Goal: Complete application form

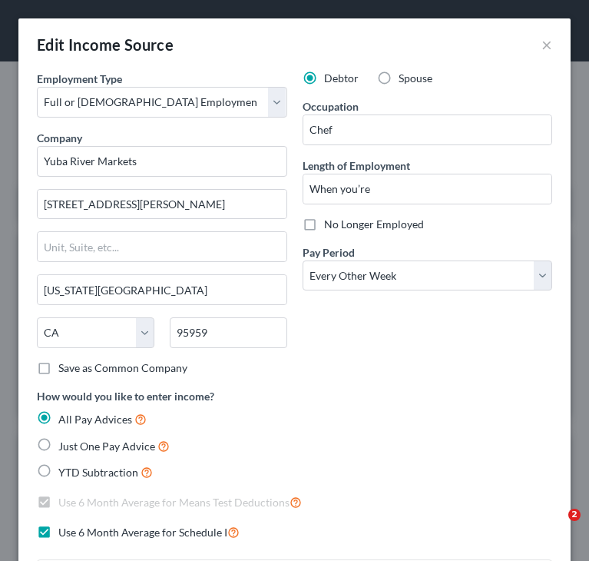
select select "0"
select select "4"
select select "2"
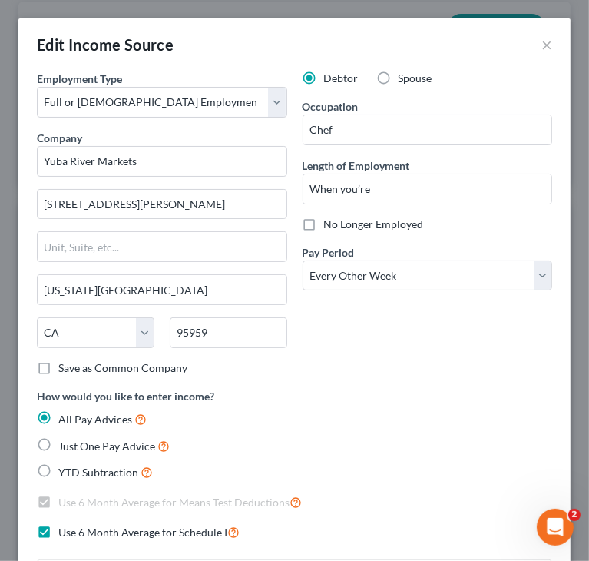
scroll to position [716, 0]
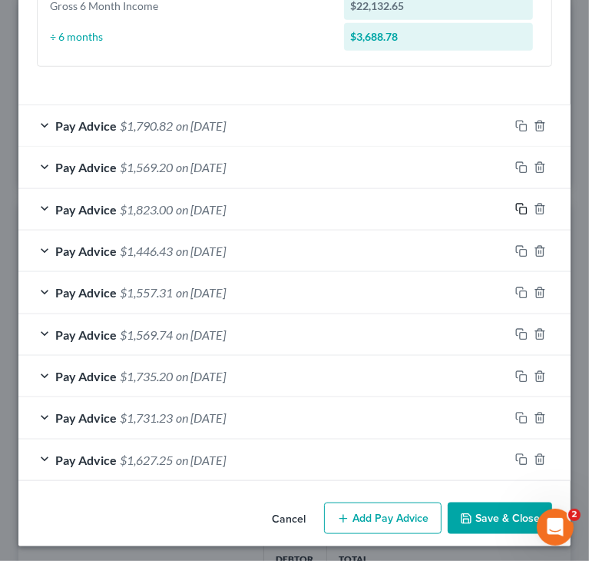
click at [520, 207] on rect "button" at bounding box center [523, 210] width 7 height 7
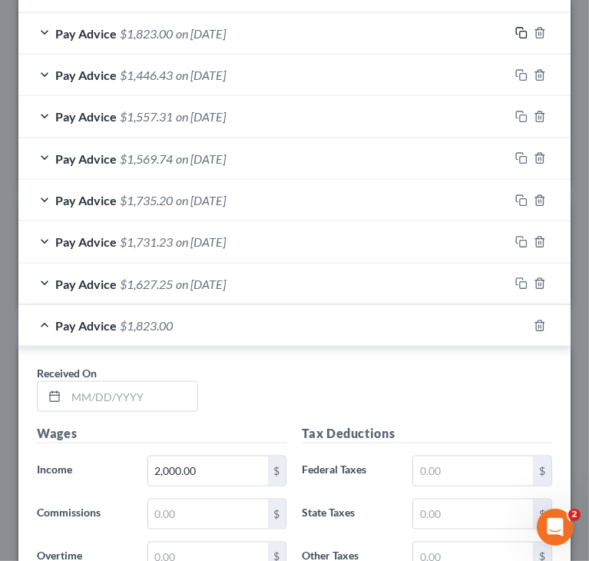
scroll to position [947, 0]
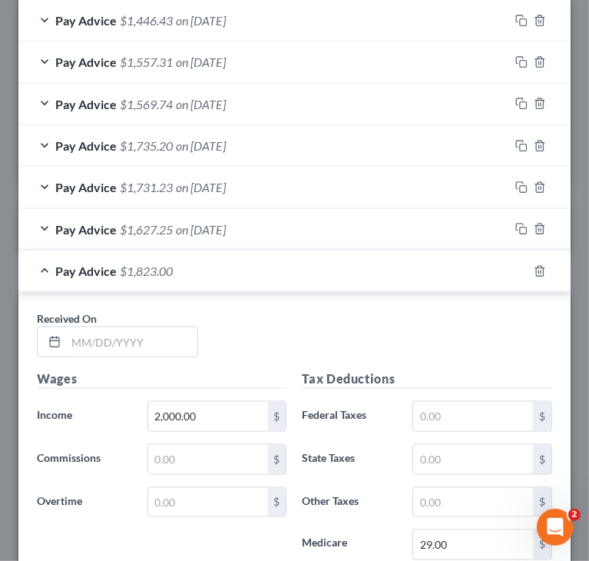
click at [155, 320] on div "Received On *" at bounding box center [117, 333] width 177 height 47
click at [150, 336] on input "text" at bounding box center [131, 341] width 131 height 29
paste input "225.00"
drag, startPoint x: 148, startPoint y: 342, endPoint x: 15, endPoint y: 344, distance: 132.2
click at [15, 344] on div "Edit Income Source × Employment Type * Select Full or [DEMOGRAPHIC_DATA] Employ…" at bounding box center [294, 280] width 589 height 561
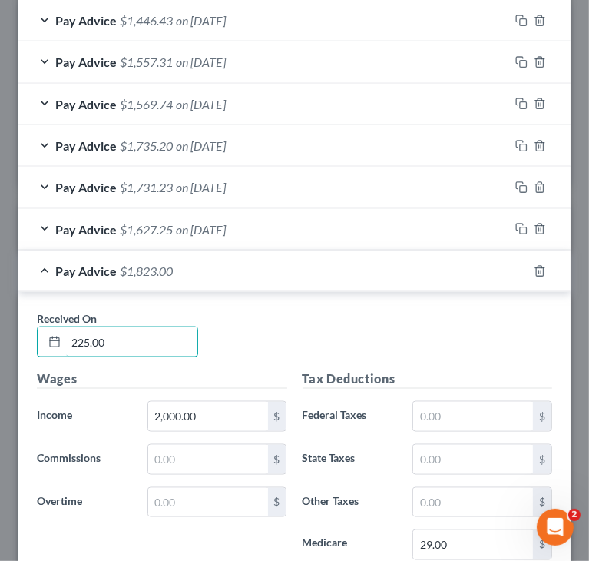
paste input "[DATE]"
type input "[DATE]"
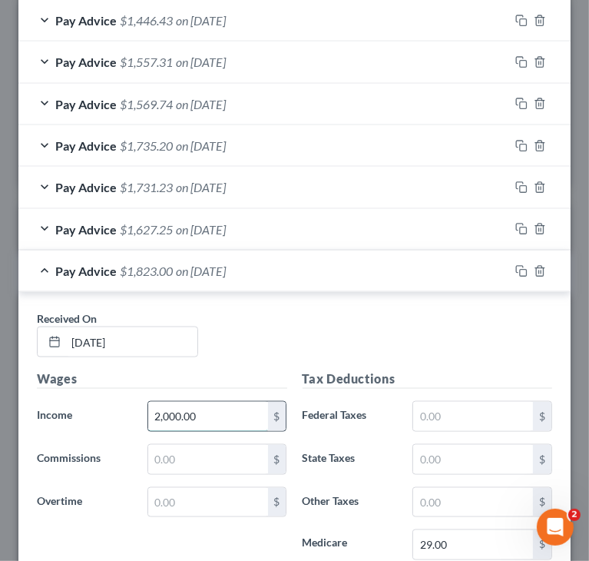
click at [203, 414] on input "2,000.00" at bounding box center [208, 416] width 120 height 29
paste input "3,059.13"
type input "3,059.13"
drag, startPoint x: 435, startPoint y: 317, endPoint x: 473, endPoint y: 340, distance: 45.2
click at [435, 317] on div "Received On * [DATE]" at bounding box center [294, 339] width 531 height 59
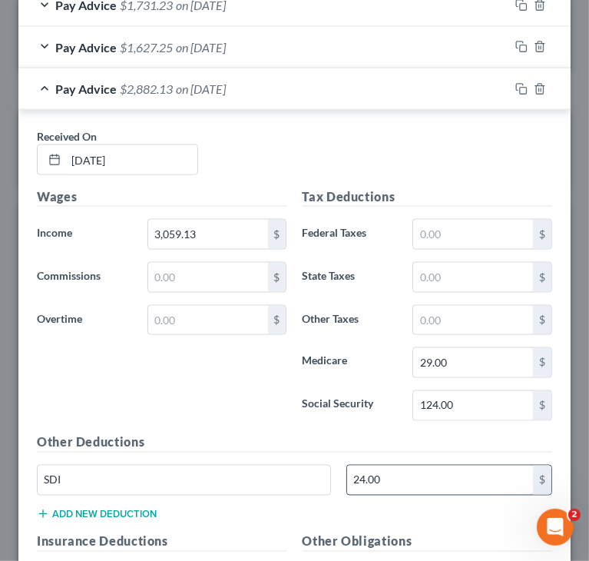
scroll to position [1177, 0]
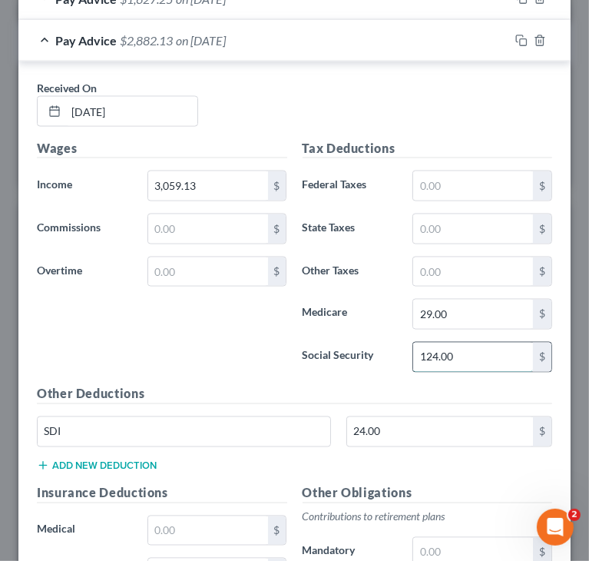
click at [482, 343] on input "124.00" at bounding box center [473, 357] width 120 height 29
paste input "5975 123 [PERSON_NAME] OVERTIME C 336.38 FICA W/H 189.67"
drag, startPoint x: 489, startPoint y: 351, endPoint x: 381, endPoint y: 360, distance: 108.0
click at [387, 360] on div "Social Security 5,975,123.33 $" at bounding box center [428, 357] width 266 height 31
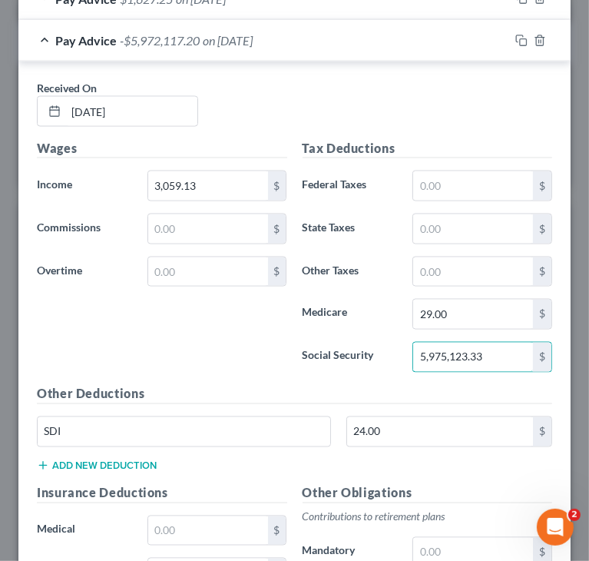
type input "5,975,123.33"
click at [393, 354] on label "Social Security" at bounding box center [350, 357] width 111 height 31
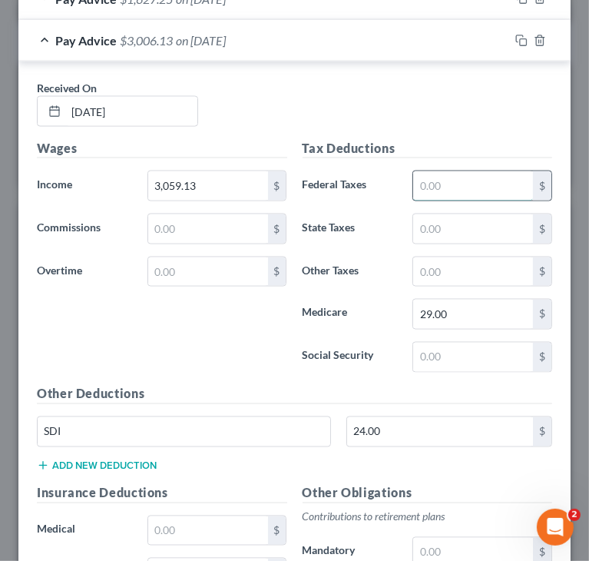
click at [445, 178] on input "text" at bounding box center [473, 185] width 120 height 29
paste input "189.67"
type input "189.67"
click at [469, 308] on input "29.00" at bounding box center [473, 314] width 120 height 29
paste input "44.36"
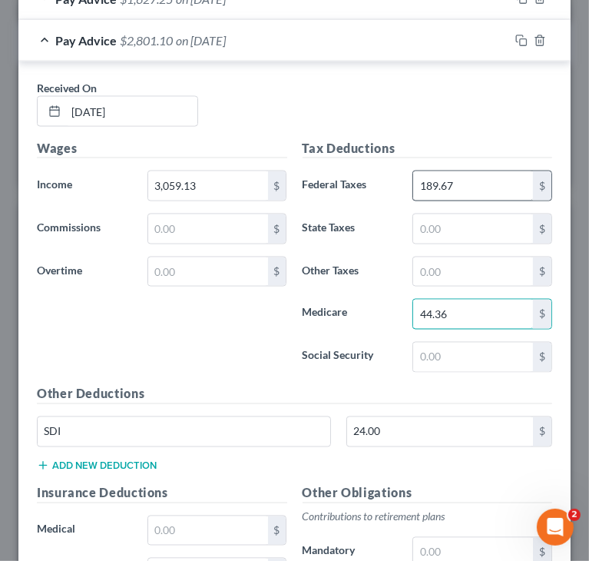
type input "44.36"
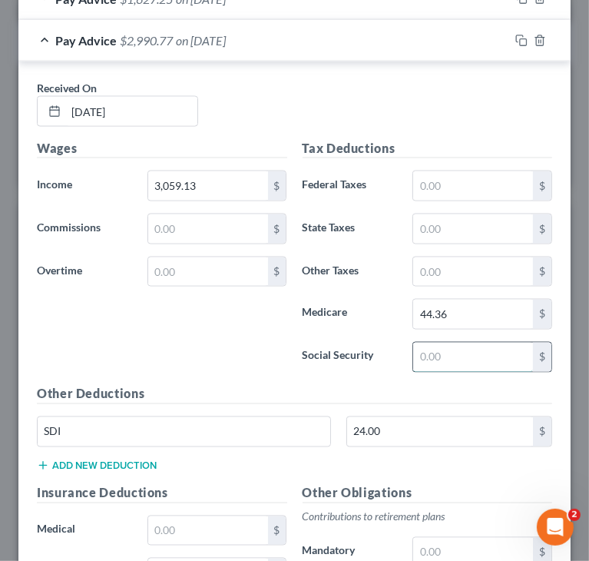
click at [449, 358] on input "text" at bounding box center [473, 357] width 120 height 29
paste input "189.67"
type input "189.67"
drag, startPoint x: 460, startPoint y: 177, endPoint x: 463, endPoint y: 188, distance: 11.2
click at [461, 179] on input "text" at bounding box center [473, 185] width 120 height 29
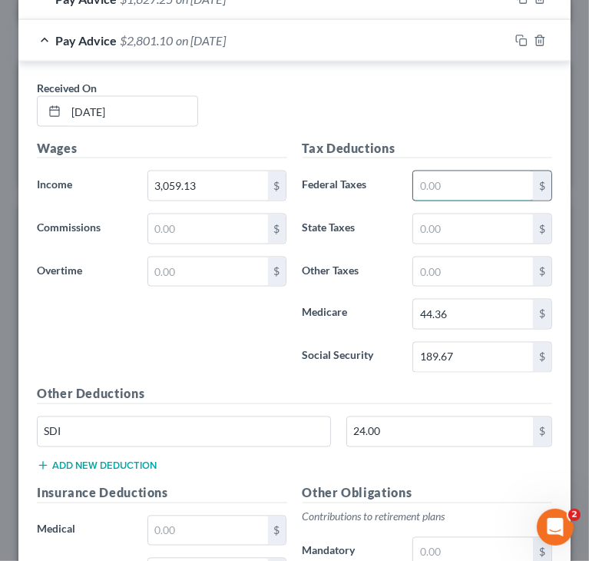
paste input "402.43"
type input "402.43"
click at [492, 225] on input "text" at bounding box center [473, 228] width 120 height 29
paste input "130.25"
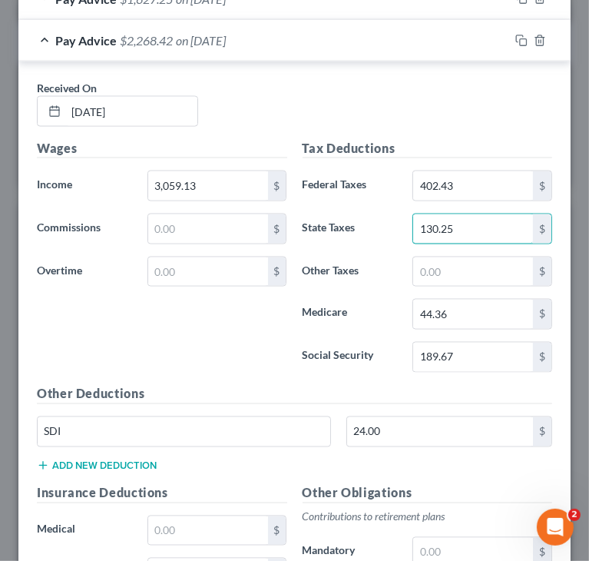
type input "130.25"
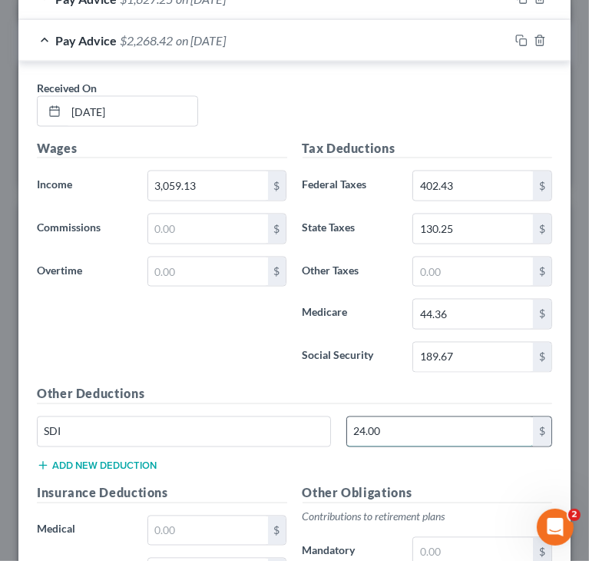
click at [393, 425] on input "24.00" at bounding box center [440, 431] width 186 height 29
paste input "36.71"
type input "36.71"
click at [146, 460] on button "Add new deduction" at bounding box center [97, 466] width 120 height 12
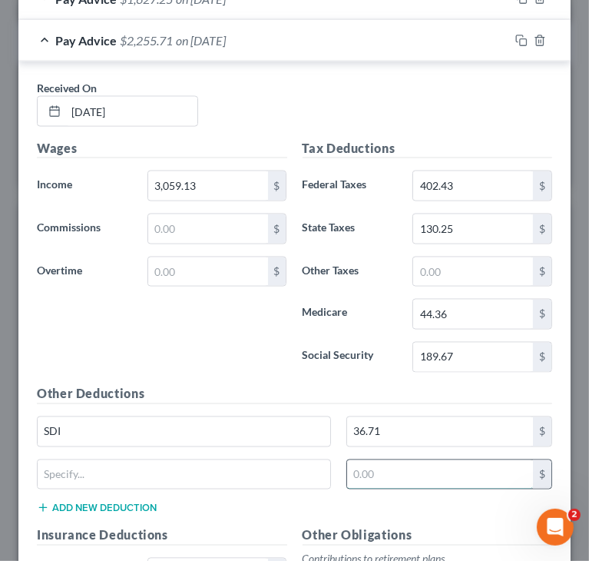
click at [372, 478] on input "text" at bounding box center [440, 474] width 186 height 29
paste input "381.00"
type input "381.00"
click at [67, 41] on span "Pay Advice" at bounding box center [85, 40] width 61 height 15
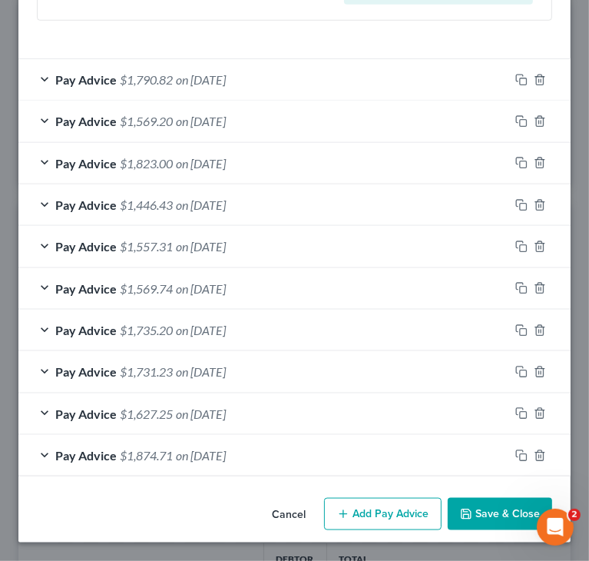
scroll to position [758, 0]
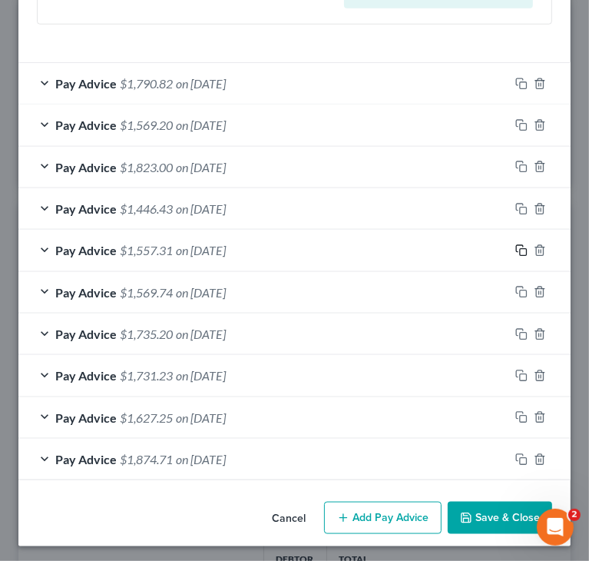
click at [516, 247] on icon "button" at bounding box center [522, 250] width 12 height 12
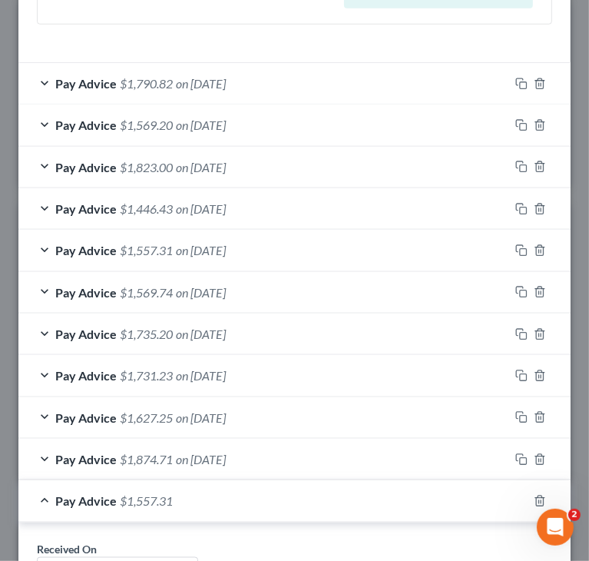
drag, startPoint x: 71, startPoint y: 501, endPoint x: 105, endPoint y: 468, distance: 47.3
click at [71, 501] on span "Pay Advice" at bounding box center [85, 500] width 61 height 15
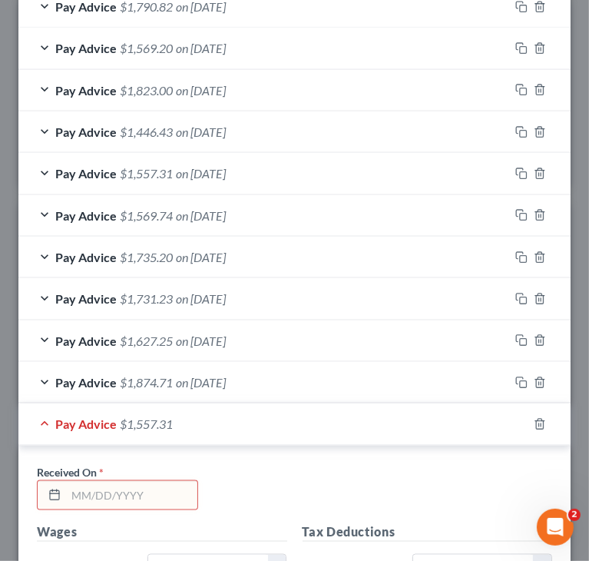
click at [141, 495] on input "text" at bounding box center [131, 495] width 131 height 29
paste input "[DATE]"
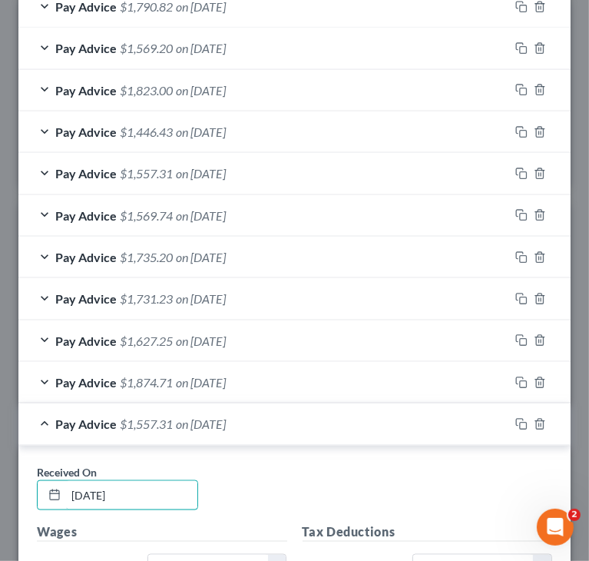
type input "[DATE]"
click at [342, 476] on div "Received On * [DATE]" at bounding box center [294, 493] width 531 height 59
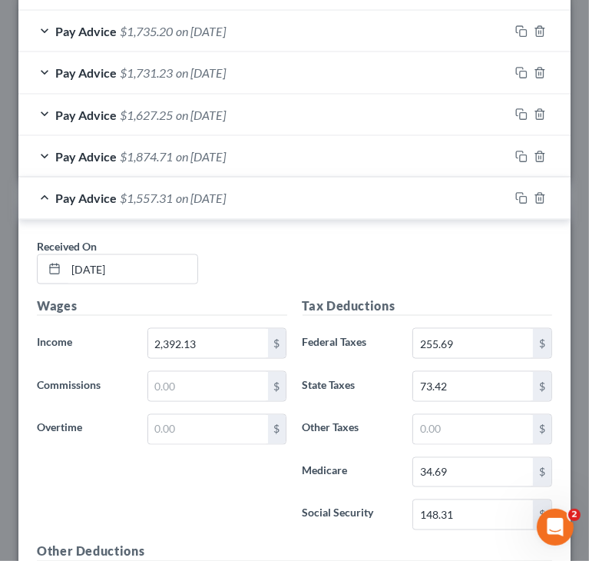
scroll to position [1066, 0]
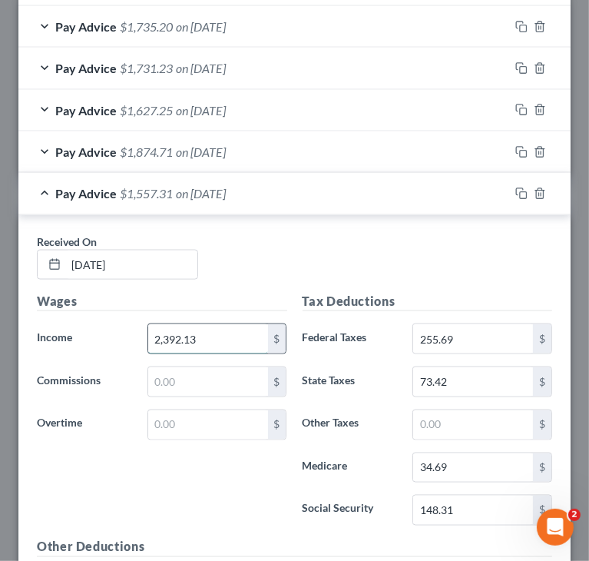
click at [236, 339] on input "2,392.13" at bounding box center [208, 338] width 120 height 29
paste input "88.38"
type input "2,388.38"
click at [493, 502] on input "148.31" at bounding box center [473, 510] width 120 height 29
paste input "08"
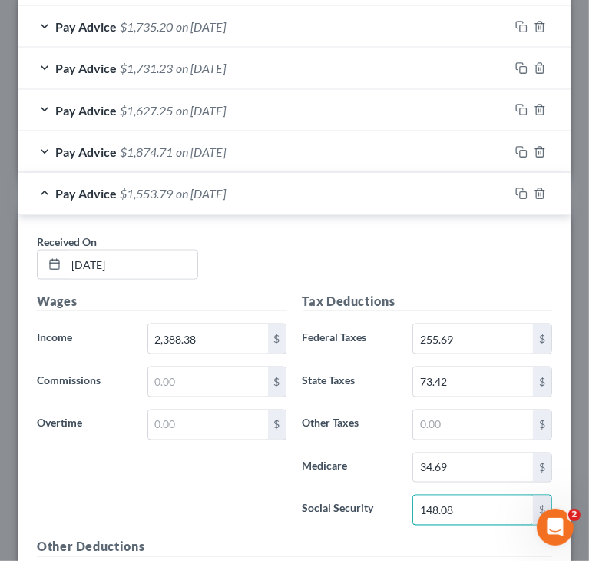
type input "148.08"
click at [491, 463] on input "34.69" at bounding box center [473, 467] width 120 height 29
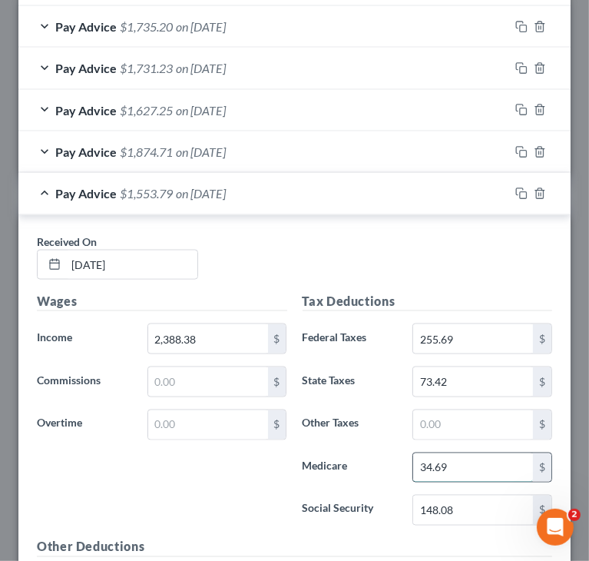
paste input "3"
type input "34.63"
click at [501, 336] on input "255.69" at bounding box center [473, 338] width 120 height 29
paste input "4.86"
type input "254.86"
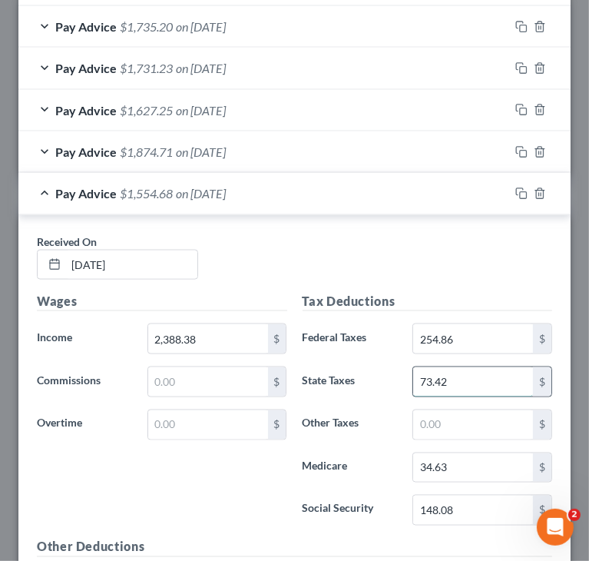
click at [466, 373] on input "73.42" at bounding box center [473, 381] width 120 height 29
paste input "17"
type input "73.17"
drag, startPoint x: 281, startPoint y: 476, endPoint x: 320, endPoint y: 465, distance: 39.9
click at [281, 475] on div "Wages Income * 2,388.38 $ Commissions $ Overtime $" at bounding box center [162, 415] width 266 height 246
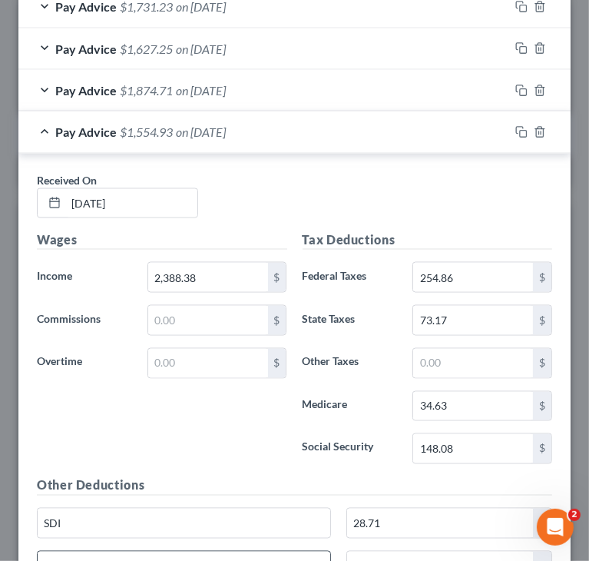
scroll to position [1220, 0]
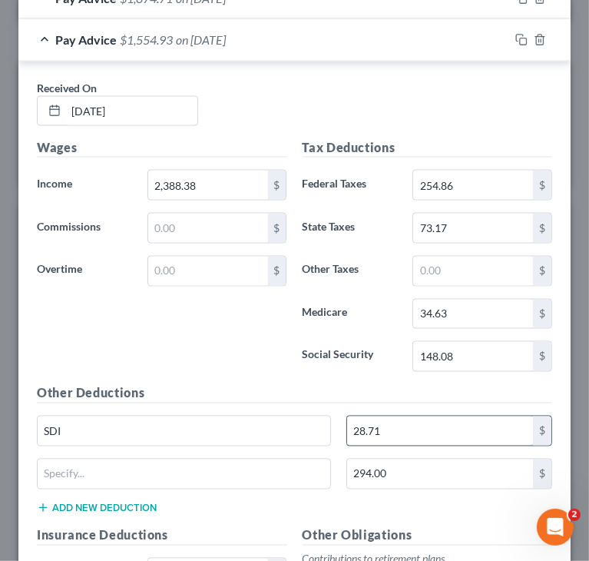
click at [420, 426] on input "28.71" at bounding box center [440, 431] width 186 height 29
paste input "66"
type input "28.66"
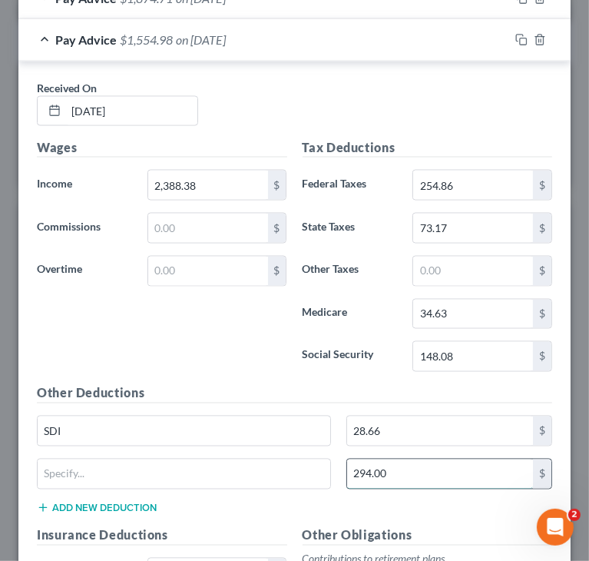
click at [406, 466] on input "294.00" at bounding box center [440, 474] width 186 height 29
paste input "5"
type input "295.00"
click at [47, 32] on div "Pay Advice $1,553.98 on [DATE]" at bounding box center [263, 39] width 491 height 41
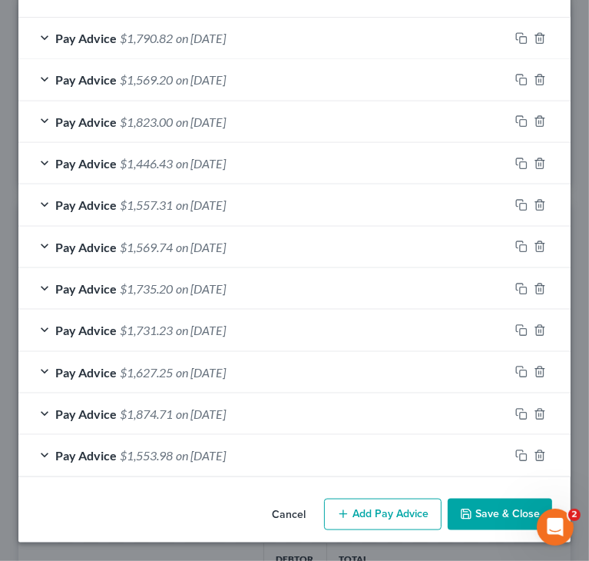
scroll to position [800, 0]
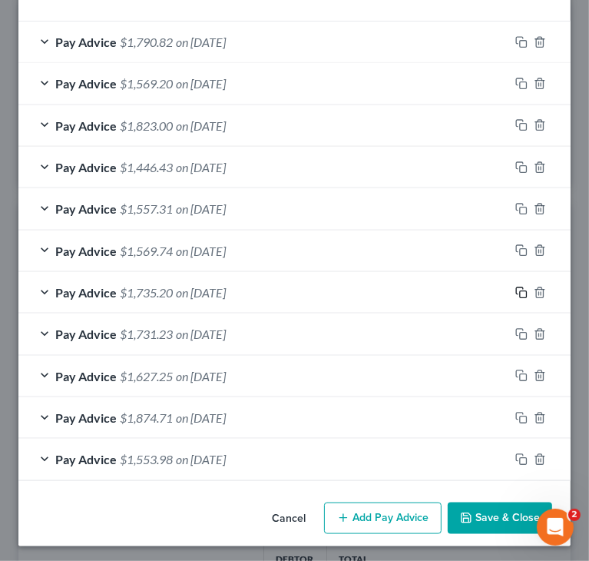
click at [516, 289] on icon "button" at bounding box center [522, 293] width 12 height 12
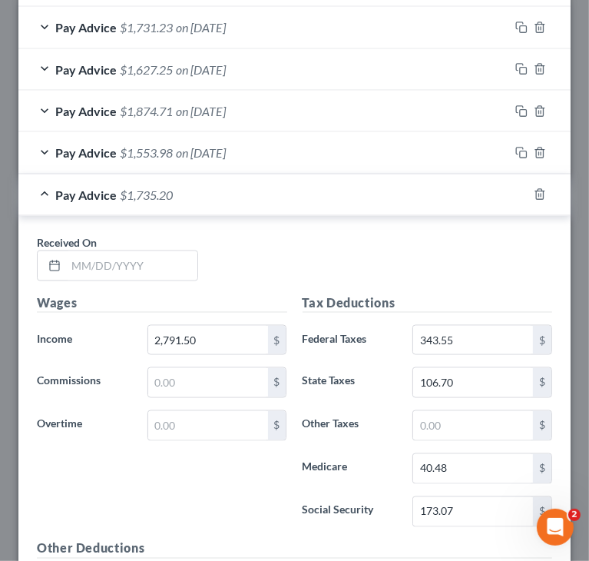
scroll to position [1107, 0]
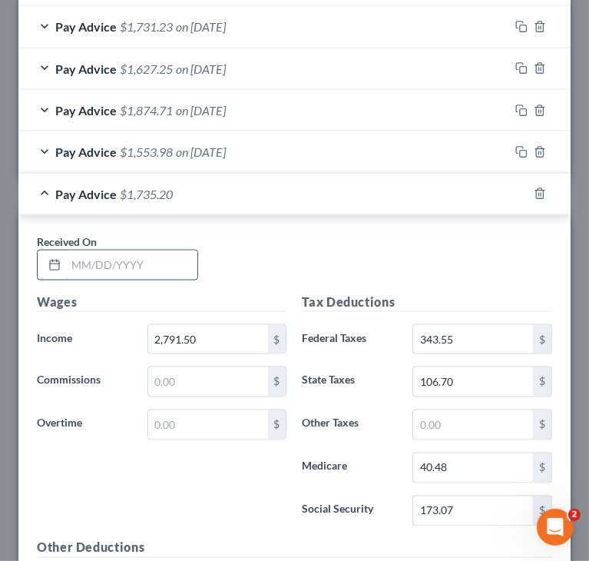
click at [117, 269] on input "text" at bounding box center [131, 265] width 131 height 29
paste input "[DATE]"
type input "[DATE]"
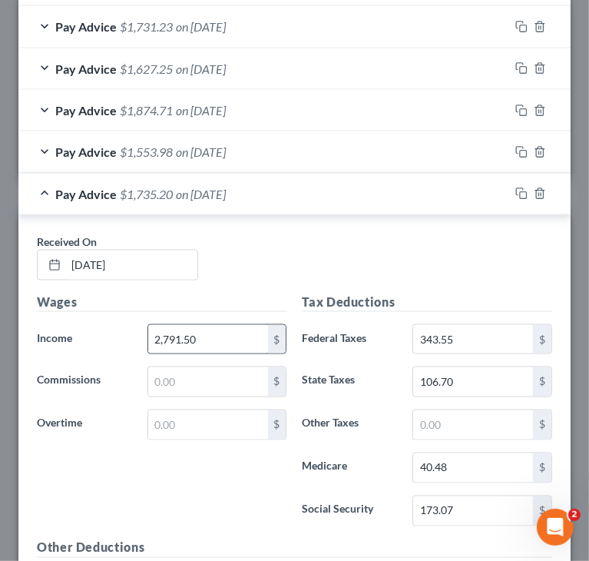
click at [270, 327] on div "$" at bounding box center [277, 339] width 18 height 29
click at [261, 329] on input "2,791.50" at bounding box center [208, 339] width 120 height 29
paste input "835.38"
type input "2,835.38"
click at [467, 510] on input "173.07" at bounding box center [473, 510] width 120 height 29
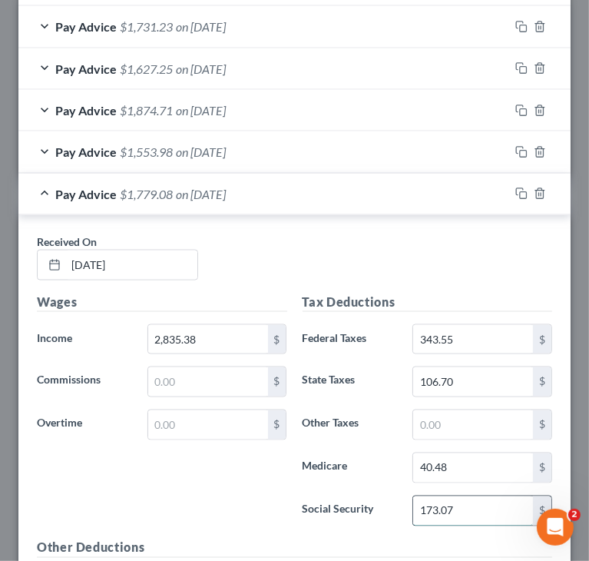
paste input "5.79"
type input "175.79"
click at [464, 472] on input "40.48" at bounding box center [473, 467] width 120 height 29
paste input "1.11"
type input "41.11"
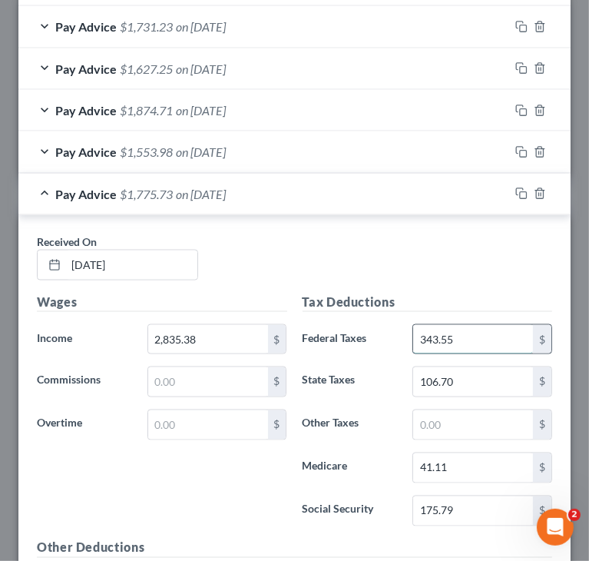
click at [477, 330] on input "343.55" at bounding box center [473, 339] width 120 height 29
paste input "53.20"
type input "353.20"
click at [510, 376] on input "106.70" at bounding box center [473, 381] width 120 height 29
paste input "10.56"
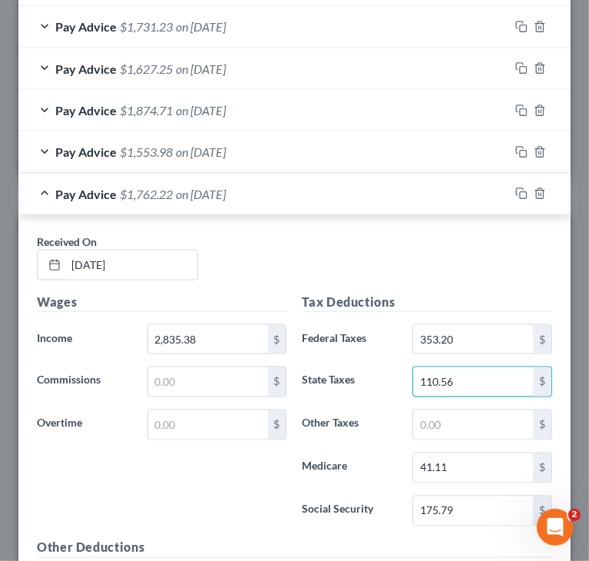
type input "110.56"
click at [254, 495] on div "Wages Income * 2,835.38 $ Commissions $ Overtime $" at bounding box center [162, 416] width 266 height 246
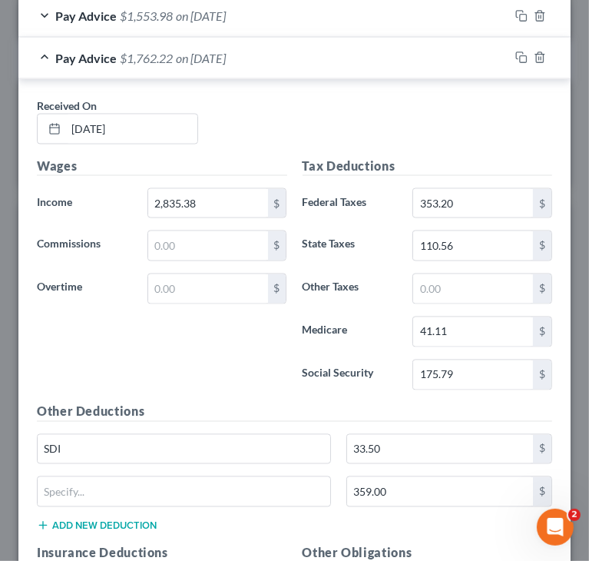
scroll to position [1261, 0]
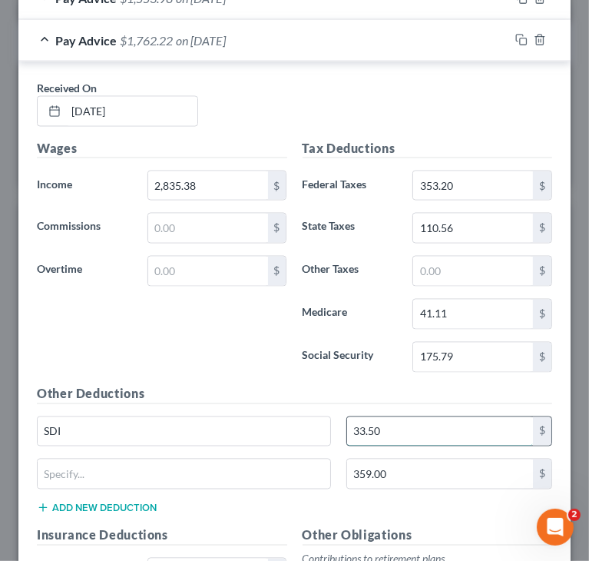
click at [417, 430] on input "33.50" at bounding box center [440, 431] width 186 height 29
paste input "4.02"
type input "34.02"
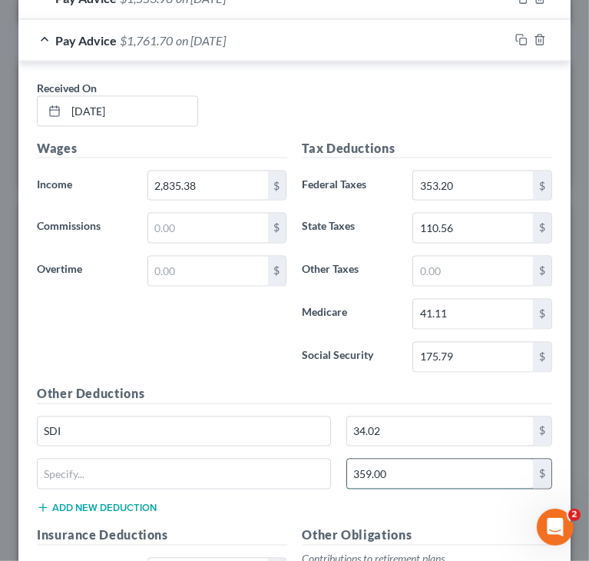
click at [452, 469] on input "359.00" at bounding box center [440, 474] width 186 height 29
paste input "8"
type input "358.00"
drag, startPoint x: 170, startPoint y: 324, endPoint x: 5, endPoint y: 275, distance: 171.6
click at [170, 324] on div "Wages Income * 2,835.38 $ Commissions $ Overtime $" at bounding box center [162, 262] width 266 height 246
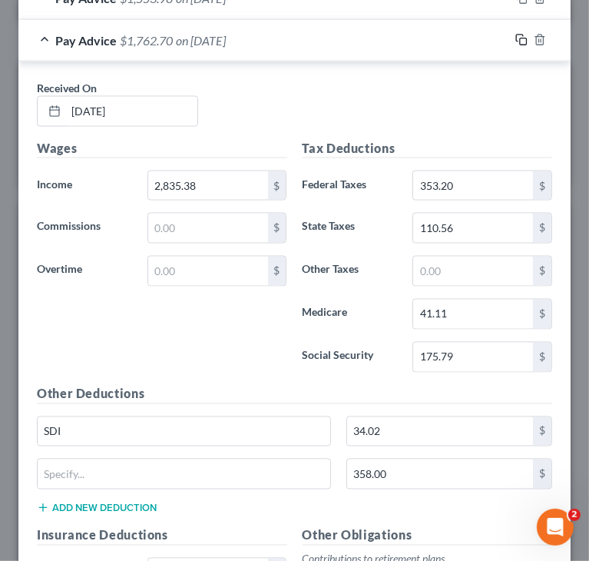
click at [516, 36] on icon "button" at bounding box center [522, 40] width 12 height 12
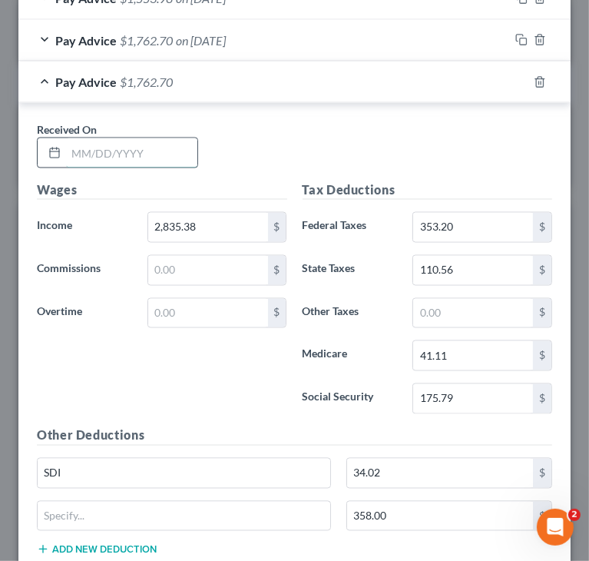
click at [134, 154] on input "text" at bounding box center [131, 152] width 131 height 29
paste input "[DATE]"
drag, startPoint x: 463, startPoint y: 228, endPoint x: 590, endPoint y: 250, distance: 128.6
click at [589, 250] on html "Home New Case Client Portal Directory Cases DebtorCC Managed Cases BottomLine L…" at bounding box center [294, 366] width 589 height 1194
type input "[DATE]"
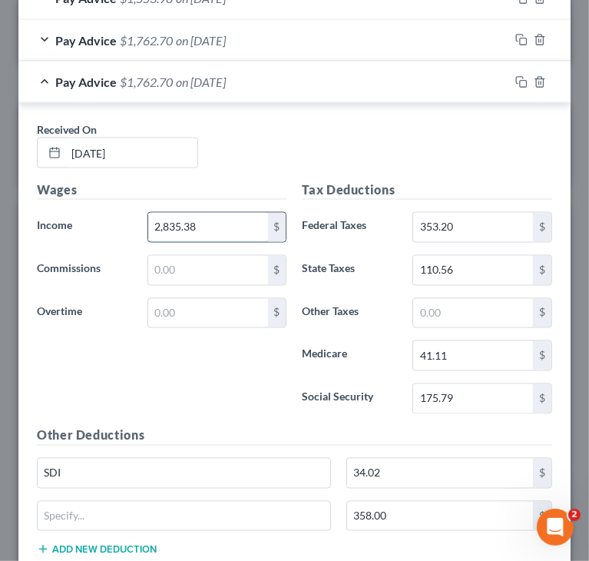
click at [230, 222] on input "2,835.38" at bounding box center [208, 227] width 120 height 29
paste input "3,010"
type input "3,010.38"
click at [477, 400] on input "175.79" at bounding box center [473, 398] width 120 height 29
paste input "86.64"
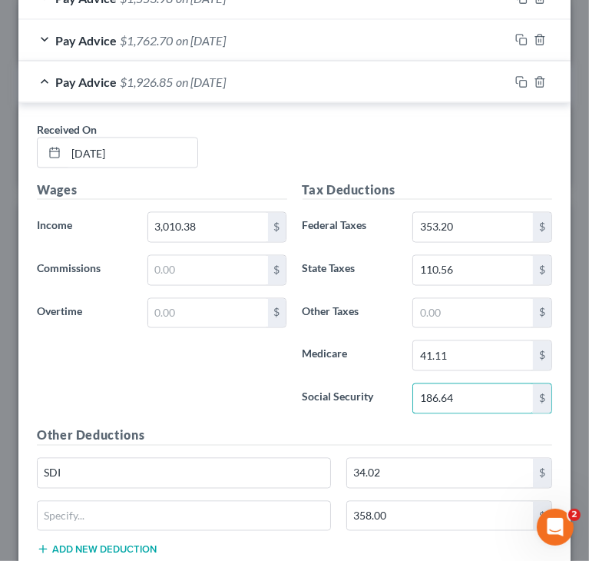
type input "186.64"
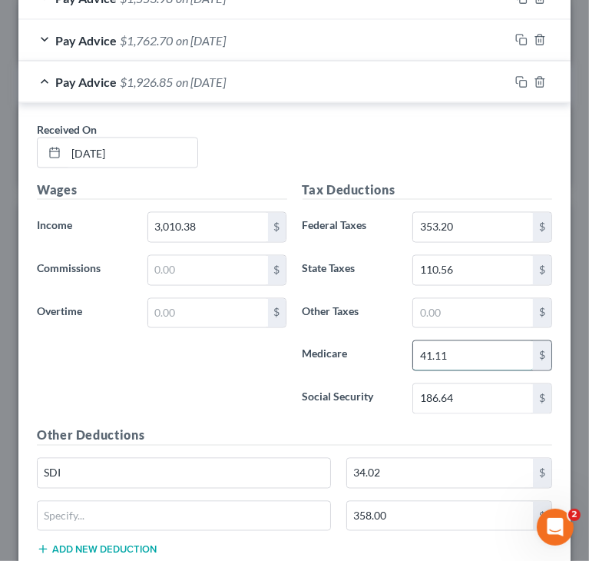
click at [466, 349] on input "41.11" at bounding box center [473, 355] width 120 height 29
paste input "3.65"
type input "43.65"
click at [473, 217] on input "353.20" at bounding box center [473, 227] width 120 height 29
paste input "91.7"
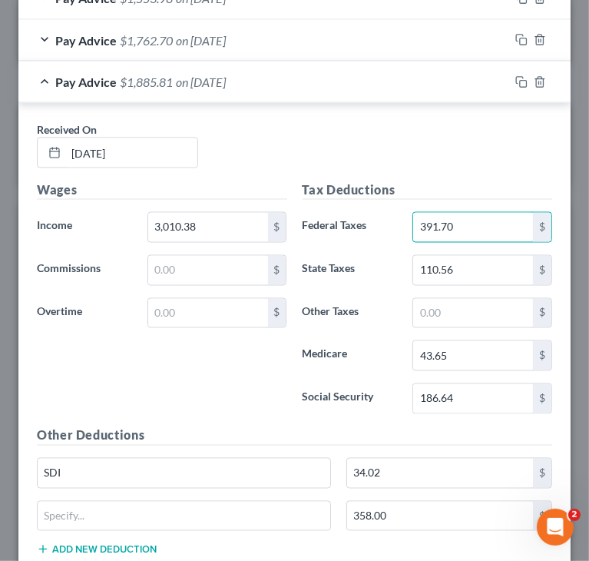
type input "391.70"
click at [450, 264] on input "110.56" at bounding box center [473, 270] width 120 height 29
paste input "25.9"
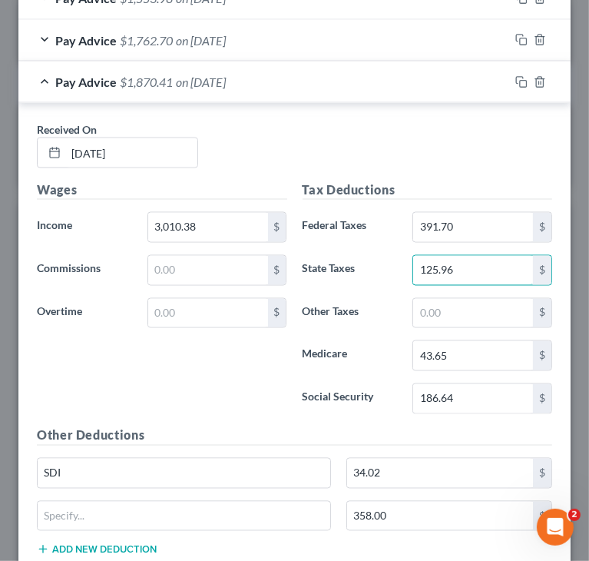
type input "125.96"
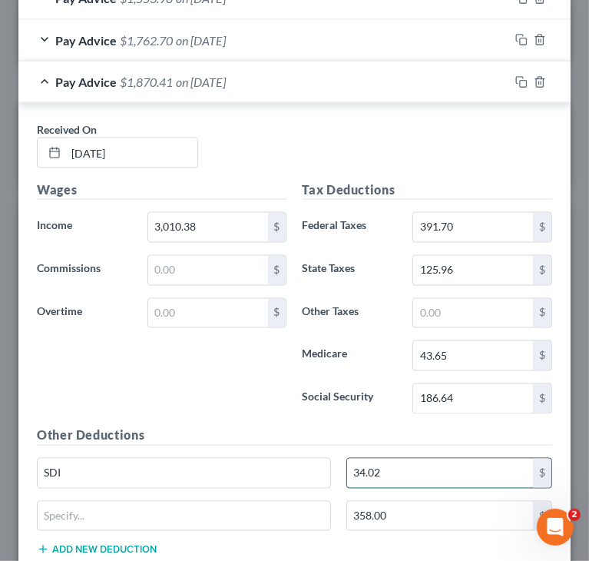
click at [415, 470] on input "34.02" at bounding box center [440, 473] width 186 height 29
paste input "6.1"
type input "36.12"
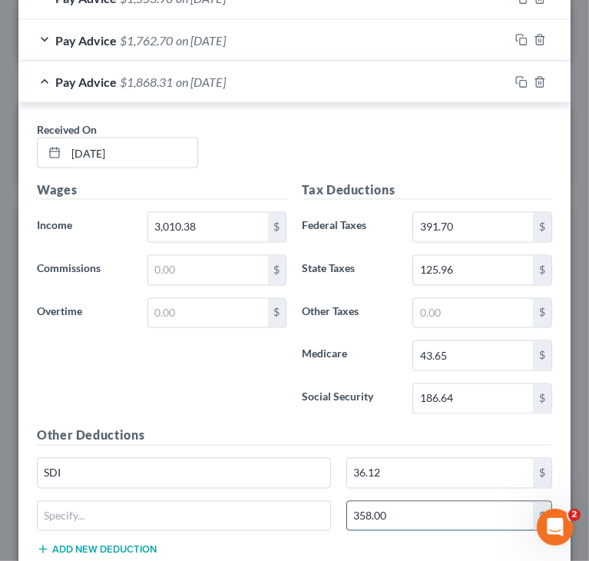
click at [397, 507] on input "358.00" at bounding box center [440, 516] width 186 height 29
paste input "16"
type input "316.00"
click at [135, 365] on div "Wages Income * 3,010.38 $ Commissions $ Overtime $" at bounding box center [162, 304] width 266 height 246
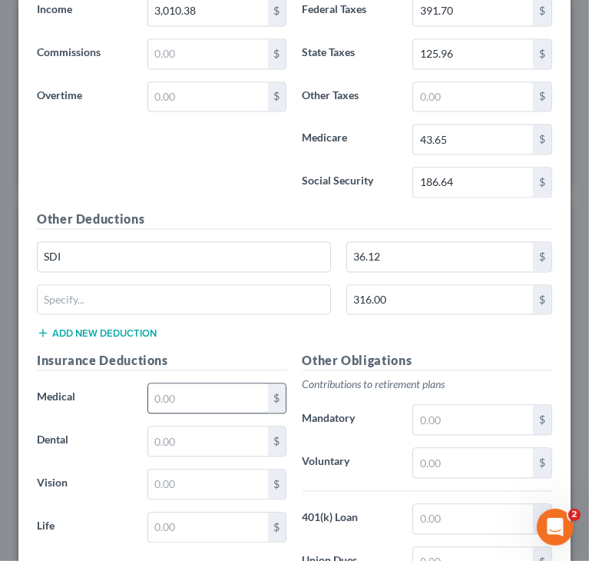
scroll to position [1492, 0]
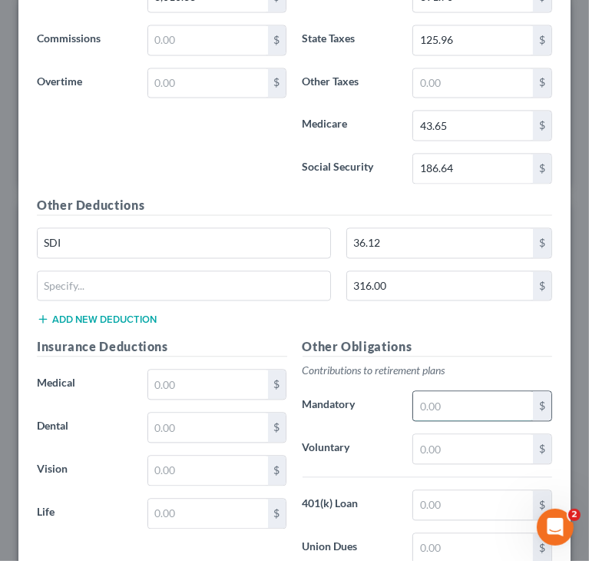
click at [458, 395] on input "text" at bounding box center [473, 405] width 120 height 29
drag, startPoint x: 458, startPoint y: 395, endPoint x: 381, endPoint y: 410, distance: 78.2
click at [381, 410] on div "Mandatory 152.52 $" at bounding box center [428, 405] width 266 height 31
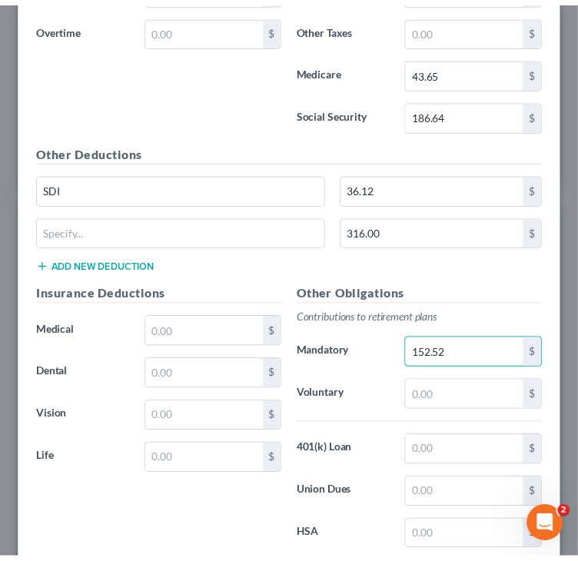
scroll to position [1679, 0]
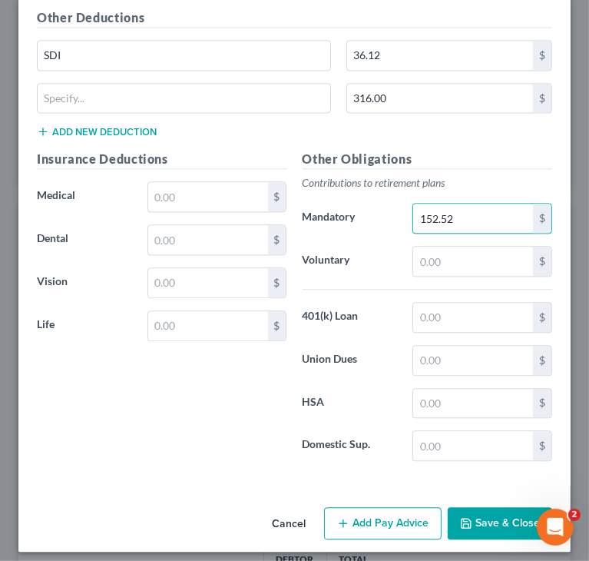
type input "152.52"
click at [488, 514] on button "Save & Close" at bounding box center [500, 523] width 105 height 32
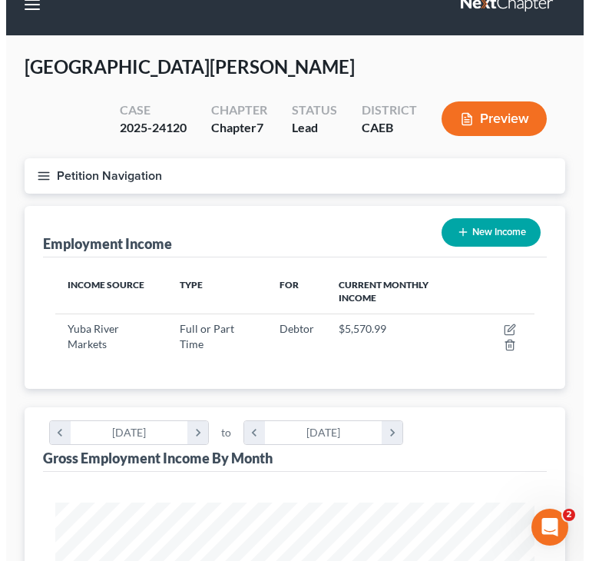
scroll to position [0, 0]
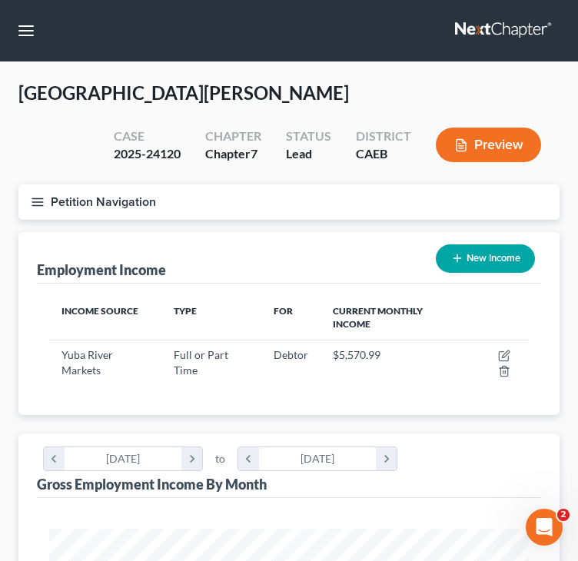
click at [37, 203] on icon "button" at bounding box center [38, 202] width 14 height 14
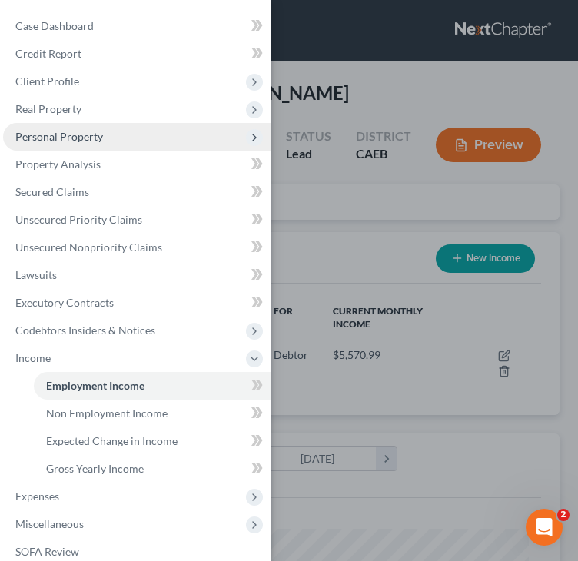
click at [86, 136] on span "Personal Property" at bounding box center [59, 136] width 88 height 13
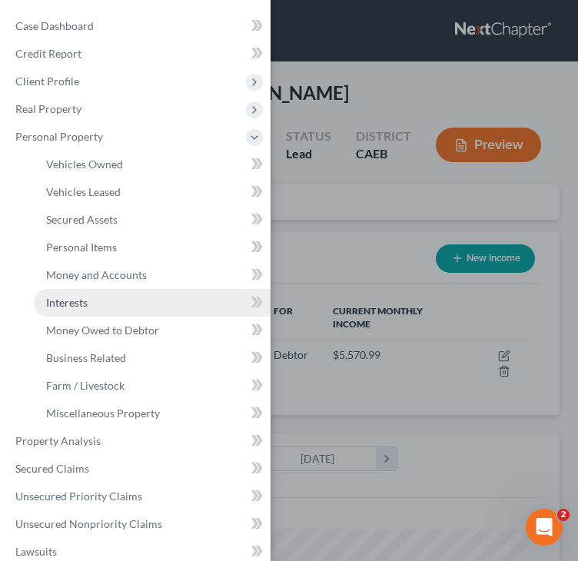
click at [75, 299] on span "Interests" at bounding box center [66, 302] width 41 height 13
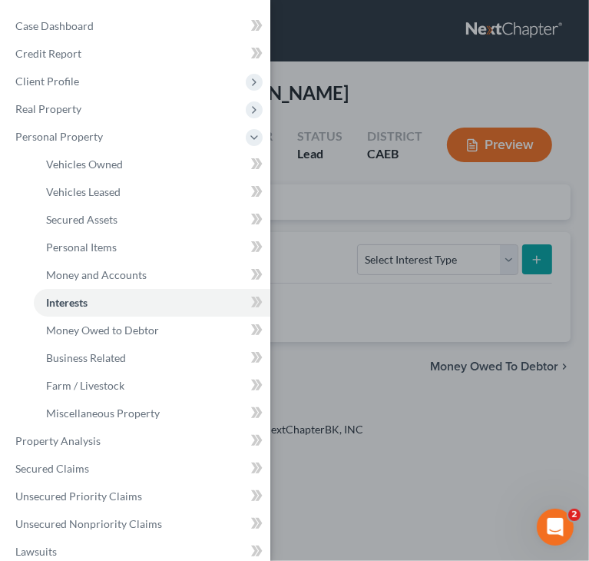
click at [413, 270] on div "Case Dashboard Payments Invoices Payments Payments Credit Report Client Profile" at bounding box center [294, 280] width 589 height 561
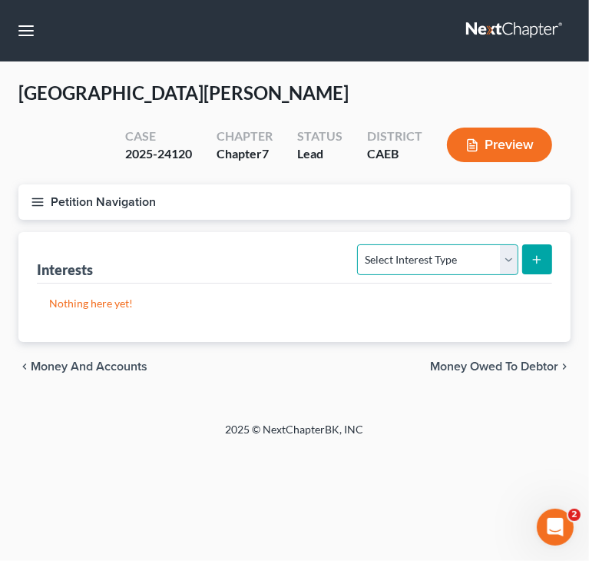
click at [416, 265] on select "Select Interest Type 401K Annuity Bond Education IRA Government Bond Government…" at bounding box center [437, 259] width 161 height 31
select select "pension_plan"
click at [360, 244] on select "Select Interest Type 401K Annuity Bond Education IRA Government Bond Government…" at bounding box center [437, 259] width 161 height 31
click at [533, 265] on button "submit" at bounding box center [538, 259] width 30 height 30
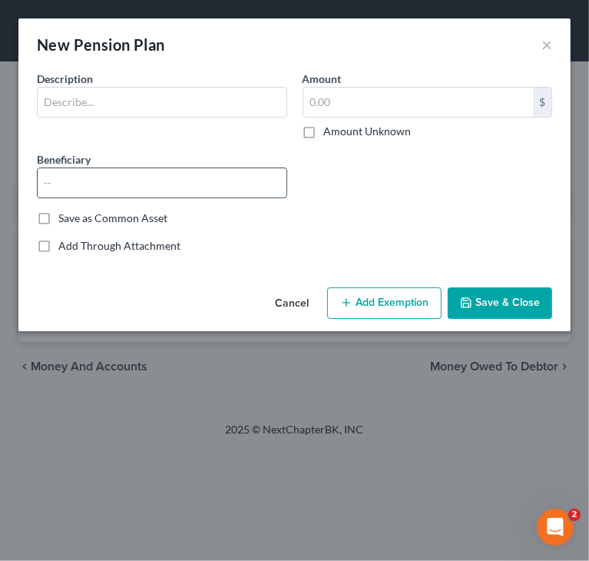
click at [194, 182] on input "text" at bounding box center [162, 182] width 249 height 29
paste input "152.52"
type input "152.52"
drag, startPoint x: 194, startPoint y: 179, endPoint x: -1, endPoint y: 179, distance: 195.2
click at [0, 179] on html "Home New Case Client Portal Directory Cases DebtorCC Managed Cases BottomLine L…" at bounding box center [294, 280] width 589 height 561
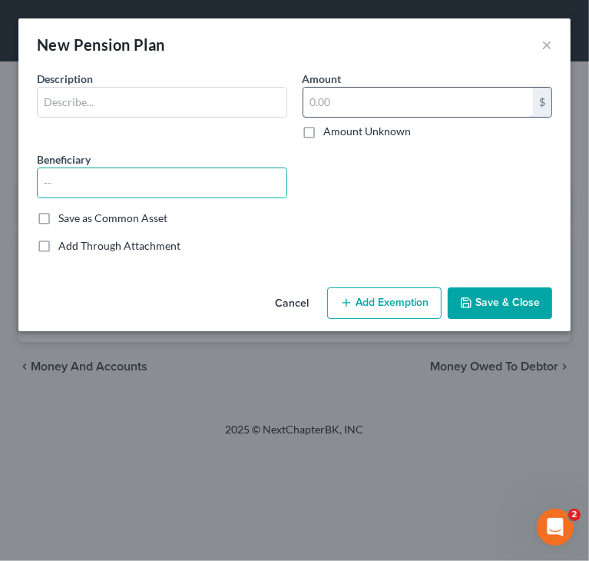
click at [327, 108] on input "text" at bounding box center [419, 102] width 231 height 29
paste input "152.52"
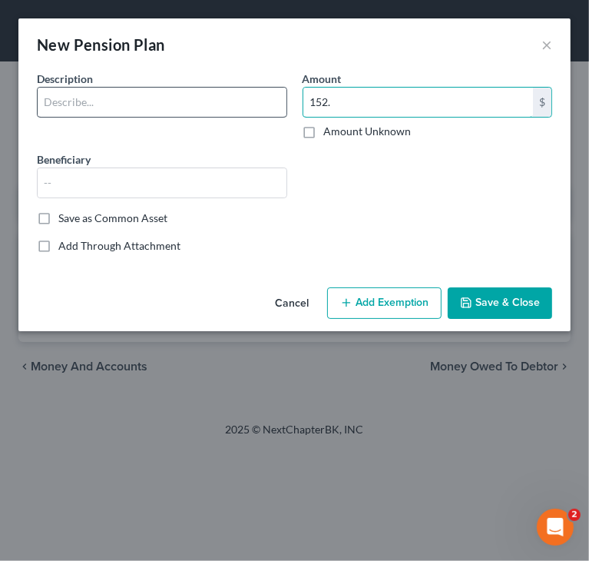
type input "152."
click at [155, 105] on input "text" at bounding box center [162, 102] width 249 height 29
type input "CalSavers"
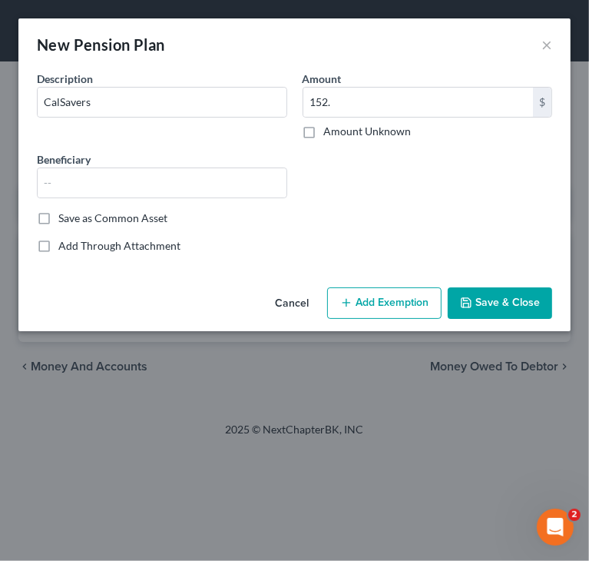
click at [360, 311] on button "Add Exemption" at bounding box center [384, 303] width 115 height 32
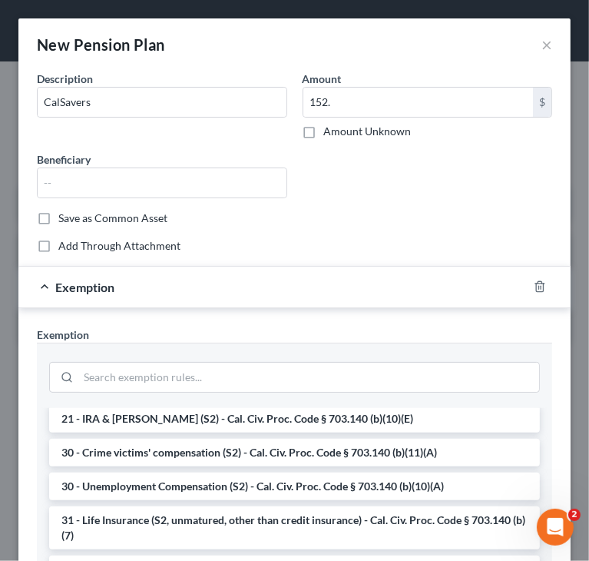
scroll to position [384, 0]
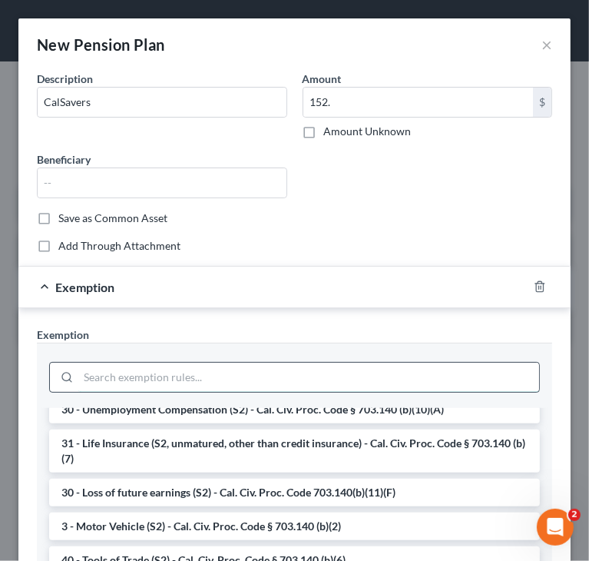
click at [218, 367] on input "search" at bounding box center [308, 377] width 461 height 29
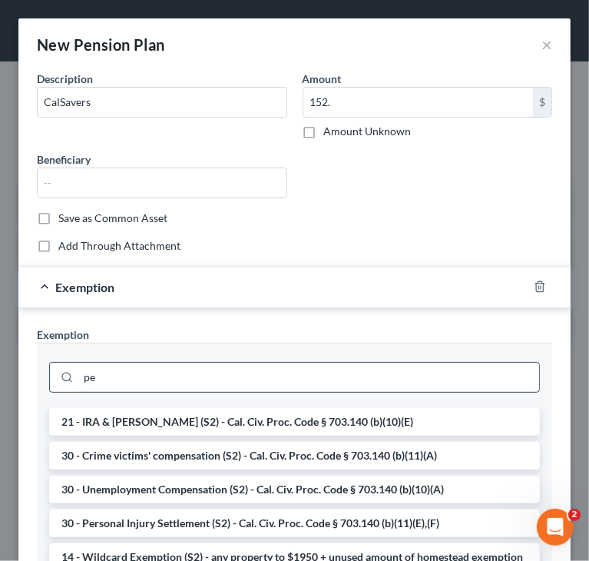
type input "p"
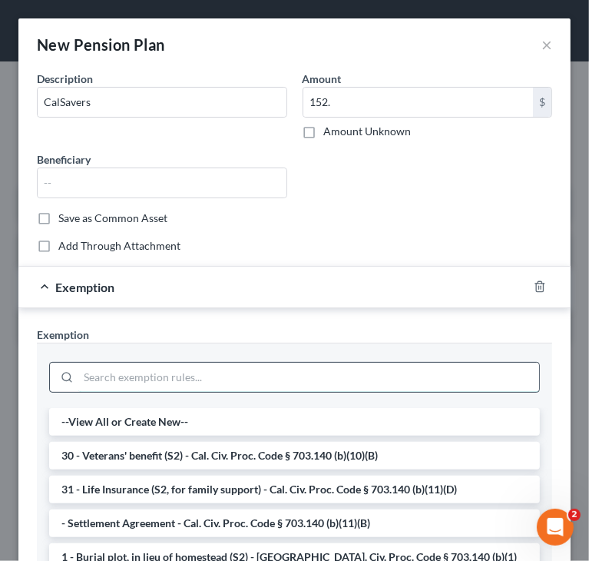
type input "9"
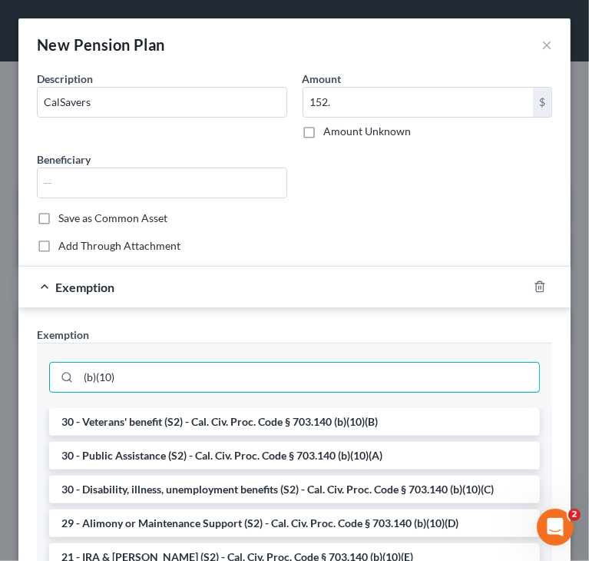
type input "(b)(10)"
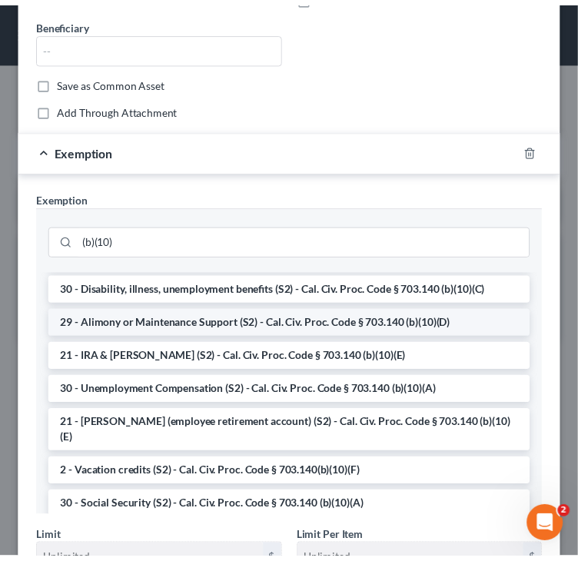
scroll to position [154, 0]
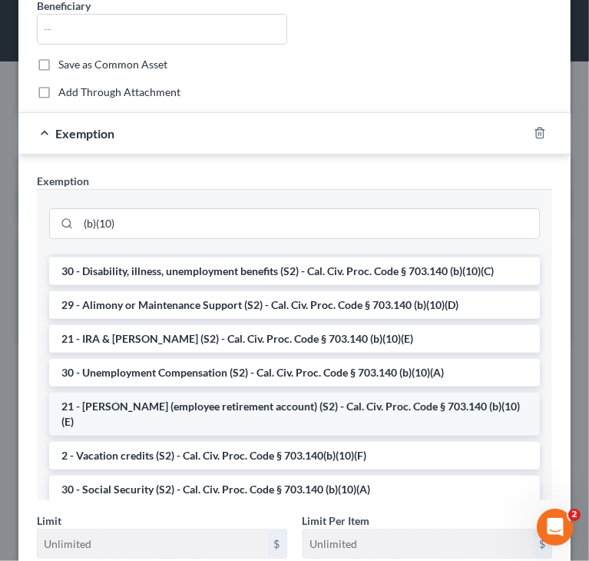
click at [415, 403] on li "21 - [PERSON_NAME] (employee retirement account) (S2) - Cal. Civ. Proc. Code § …" at bounding box center [294, 414] width 491 height 43
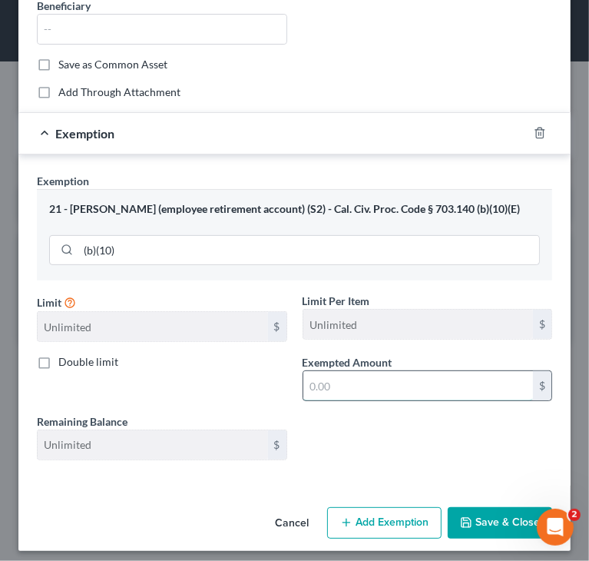
click at [412, 388] on input "text" at bounding box center [419, 385] width 231 height 29
type input "152"
click at [475, 520] on button "Save & Close" at bounding box center [500, 523] width 105 height 32
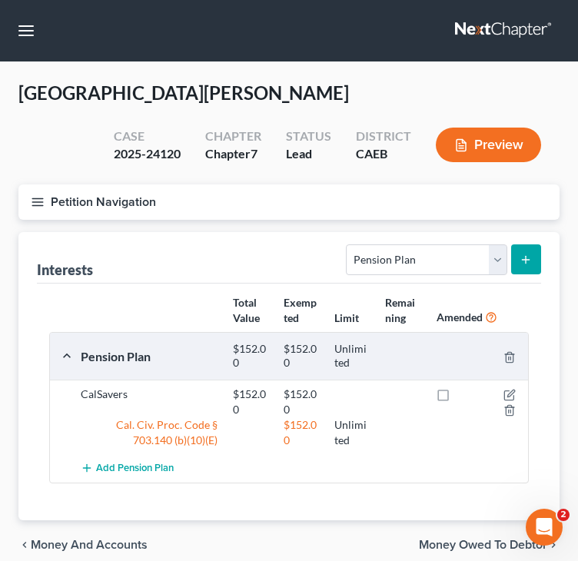
click at [35, 200] on icon "button" at bounding box center [38, 202] width 14 height 14
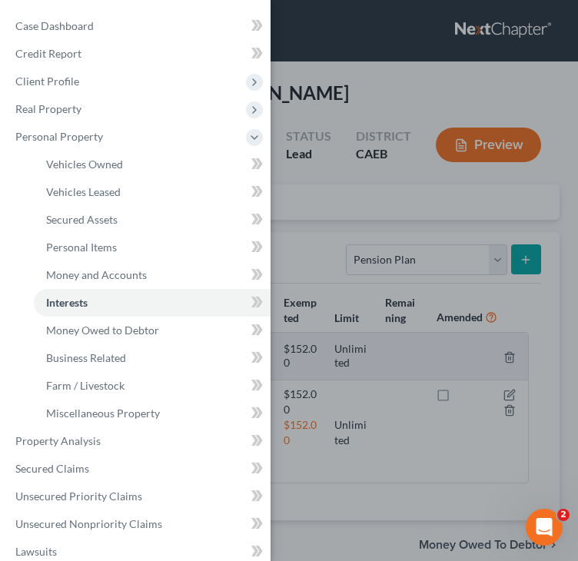
drag, startPoint x: 433, startPoint y: 91, endPoint x: 383, endPoint y: 102, distance: 51.1
click at [433, 91] on div "Case Dashboard Payments Invoices Payments Payments Credit Report Client Profile" at bounding box center [289, 280] width 578 height 561
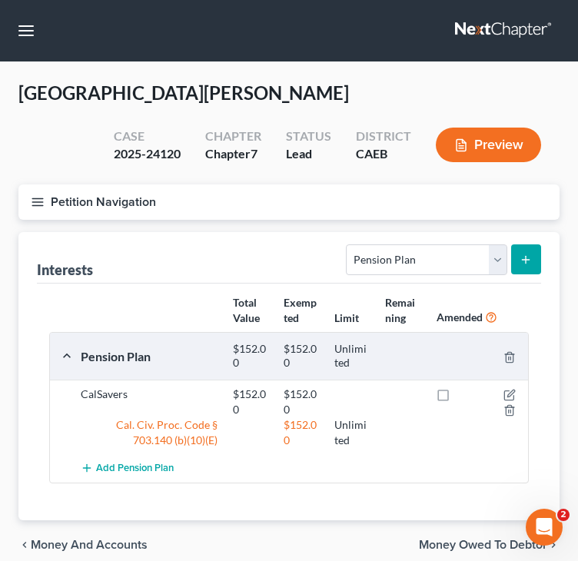
click at [383, 102] on div "[GEOGRAPHIC_DATA][PERSON_NAME] Upgraded Case 2025-24120 Chapter Chapter 7 Statu…" at bounding box center [288, 331] width 541 height 501
click at [35, 199] on icon "button" at bounding box center [38, 202] width 14 height 14
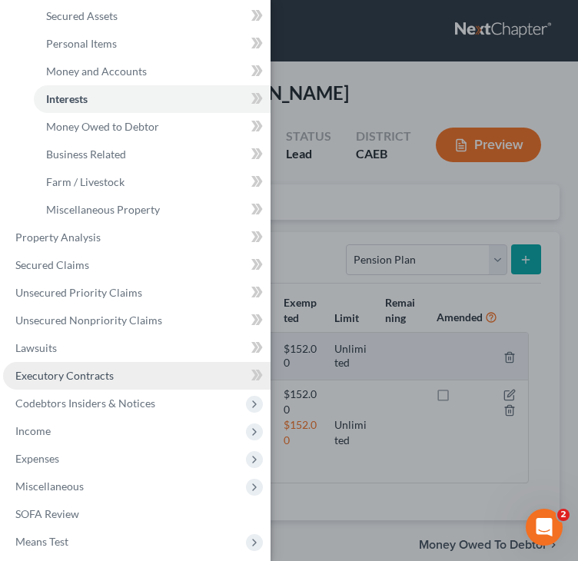
scroll to position [231, 0]
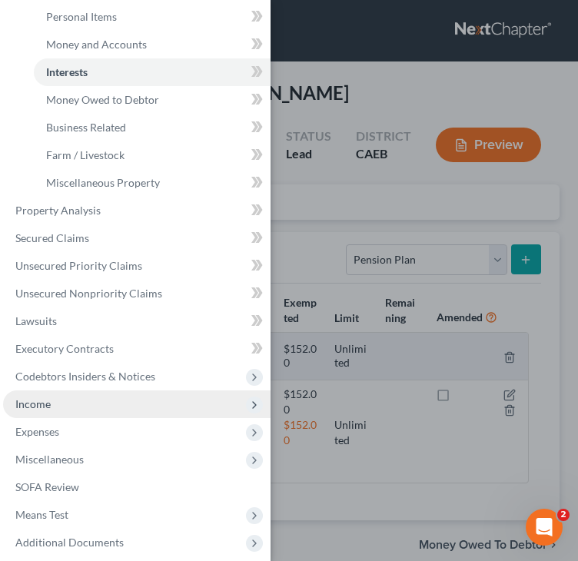
click at [55, 397] on span "Income" at bounding box center [136, 404] width 267 height 28
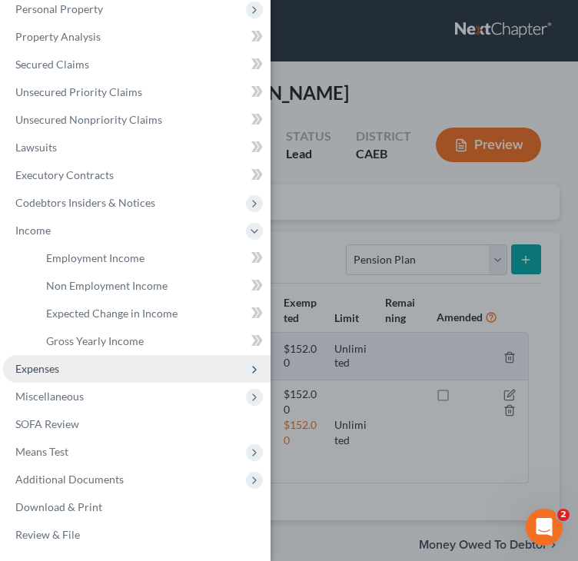
scroll to position [128, 0]
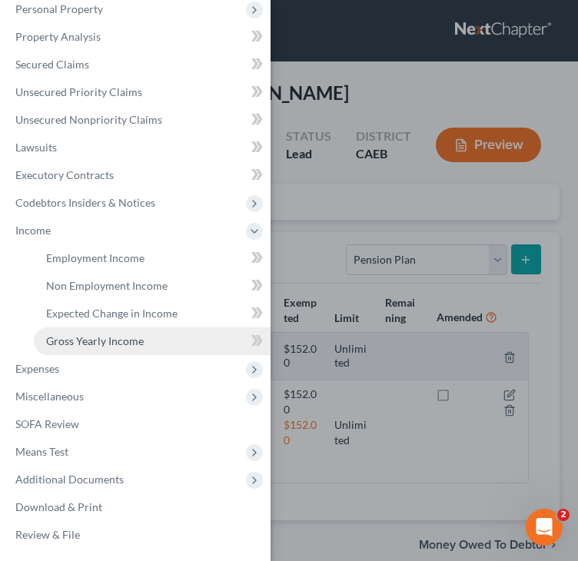
click at [77, 343] on span "Gross Yearly Income" at bounding box center [95, 340] width 98 height 13
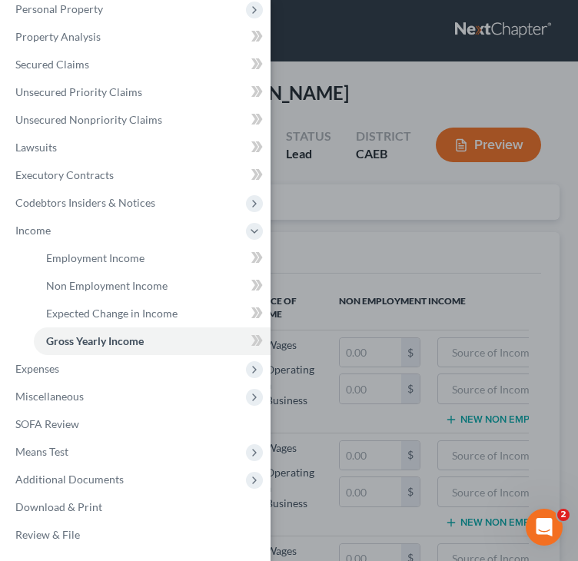
click at [396, 82] on div "Case Dashboard Payments Invoices Payments Payments Credit Report Client Profile" at bounding box center [289, 280] width 578 height 561
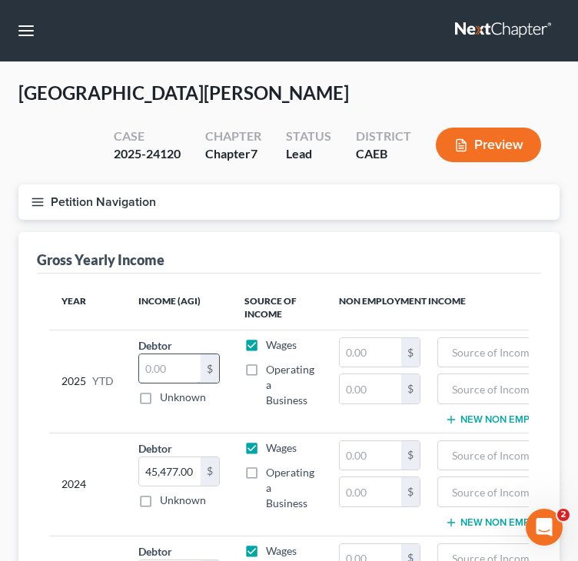
click at [178, 375] on input "text" at bounding box center [169, 368] width 61 height 29
paste input "40,333.80"
type input "40,334"
click at [284, 234] on div "Gross Yearly Income" at bounding box center [289, 252] width 504 height 41
click at [479, 262] on div "Gross Yearly Income" at bounding box center [289, 252] width 504 height 41
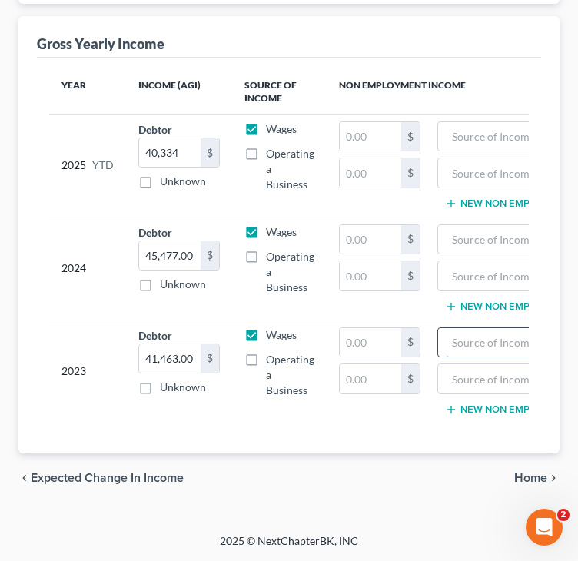
scroll to position [224, 0]
click at [528, 480] on span "Home" at bounding box center [530, 478] width 33 height 12
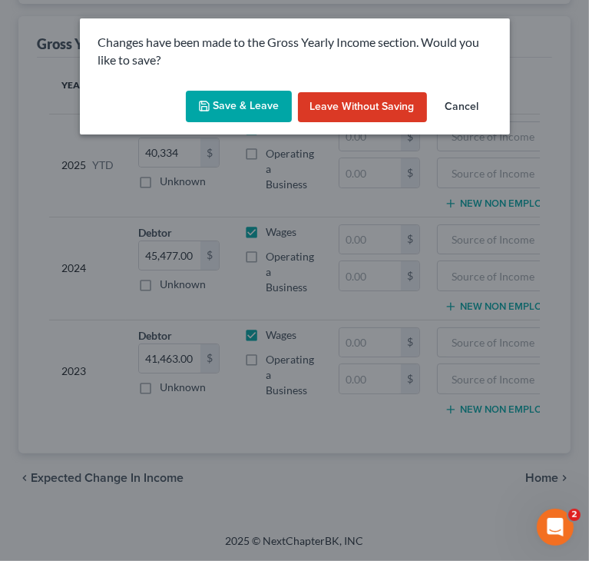
click at [256, 102] on button "Save & Leave" at bounding box center [239, 107] width 106 height 32
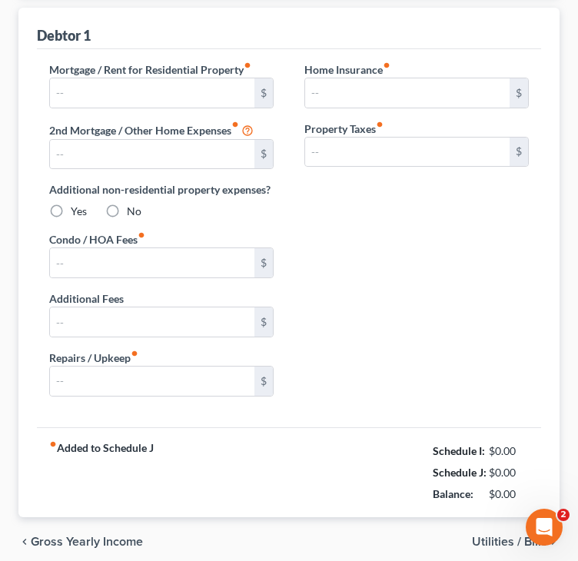
scroll to position [144, 0]
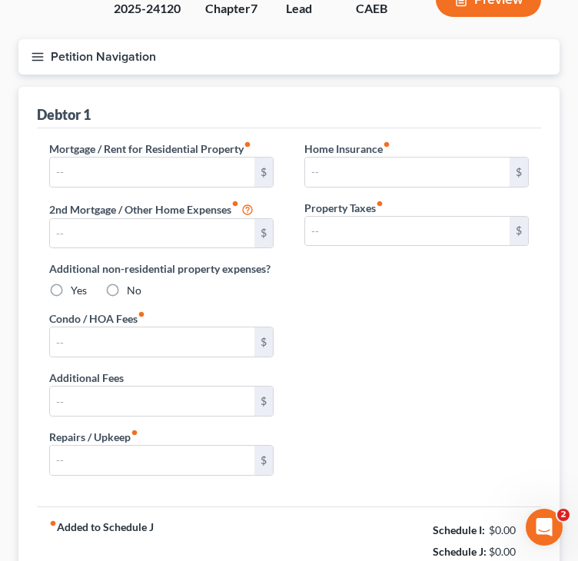
type input "1,600.00"
type input "0.00"
radio input "true"
type input "0.00"
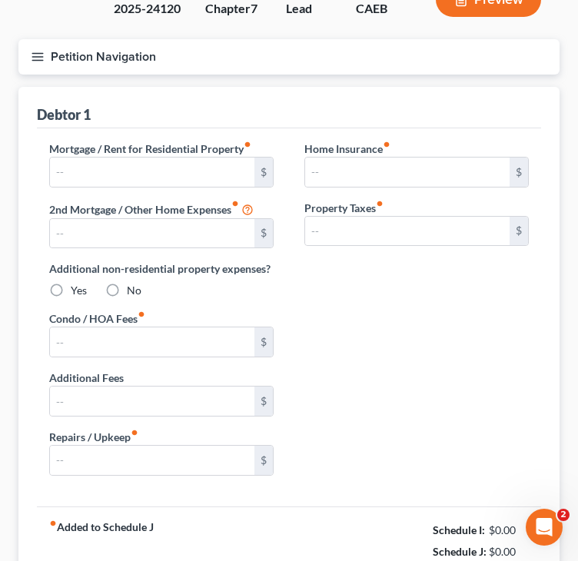
type input "0.00"
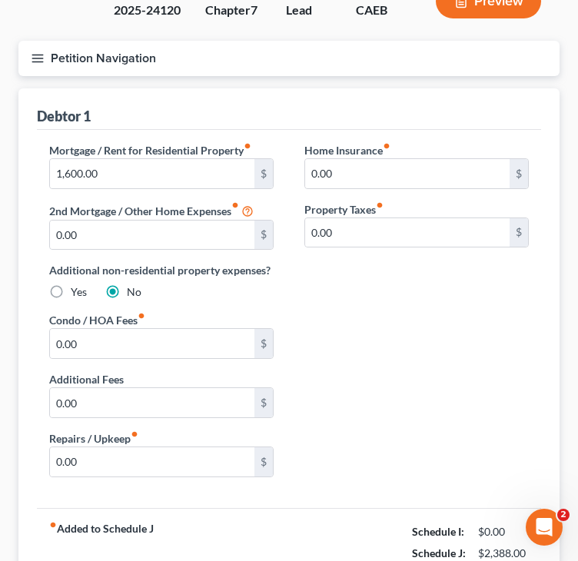
scroll to position [0, 0]
